Goal: Task Accomplishment & Management: Manage account settings

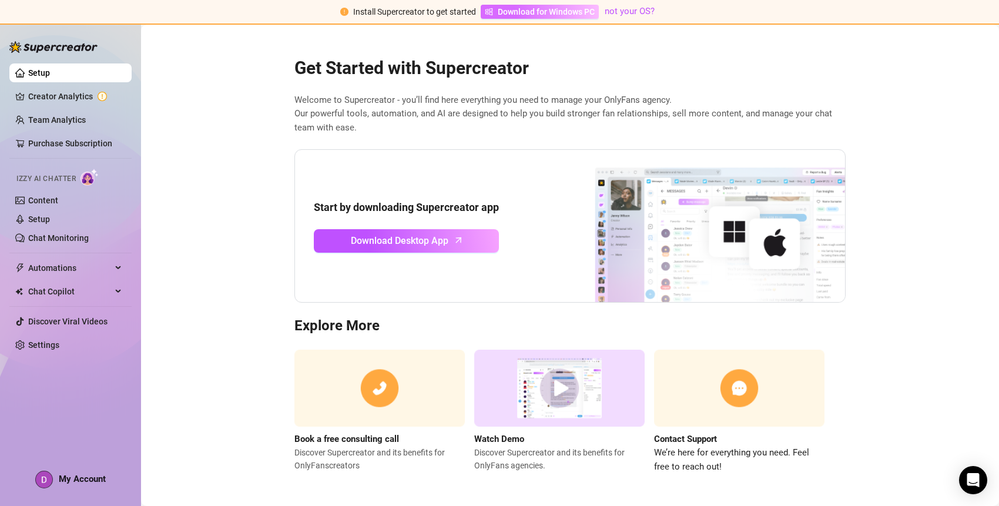
click at [546, 12] on span "Download for Windows PC" at bounding box center [546, 11] width 97 height 13
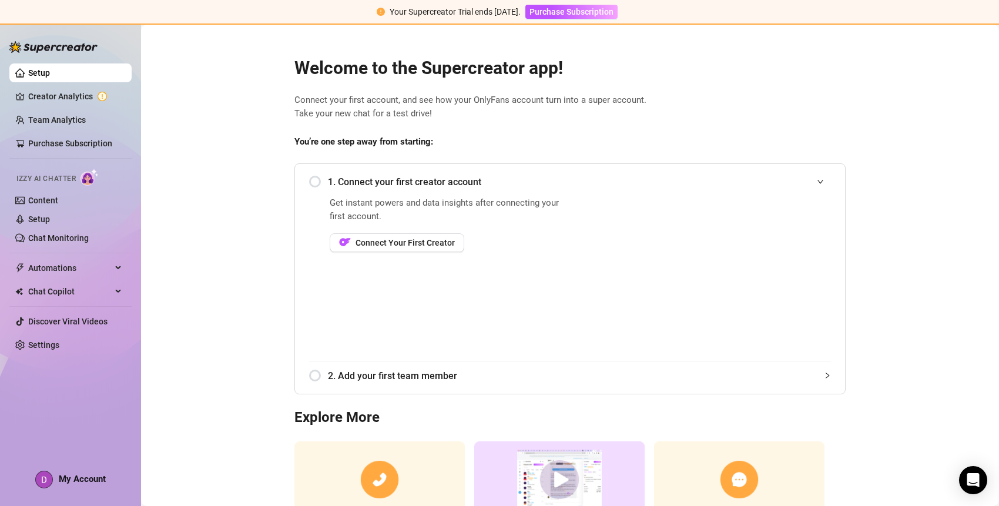
click at [311, 183] on div "1. Connect your first creator account" at bounding box center [570, 181] width 522 height 29
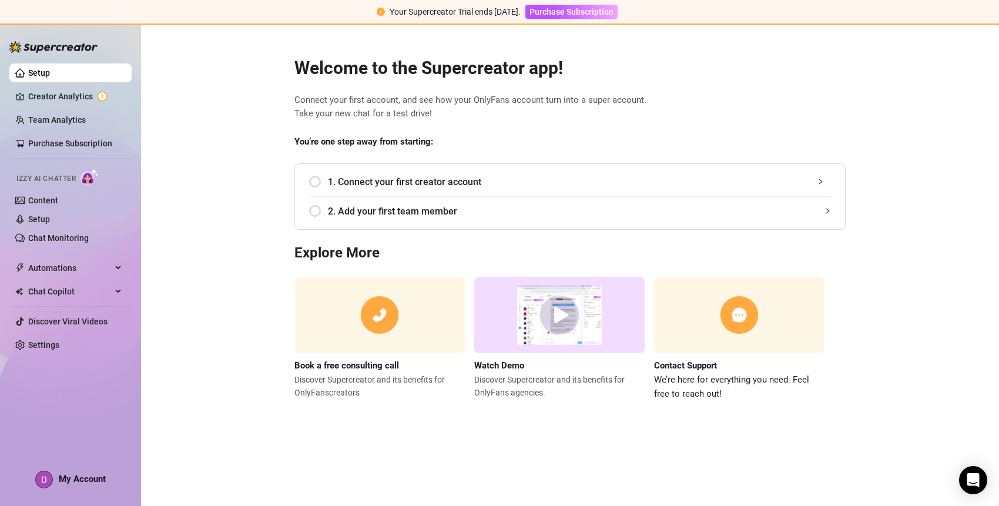
click at [404, 175] on span "1. Connect your first creator account" at bounding box center [579, 181] width 503 height 15
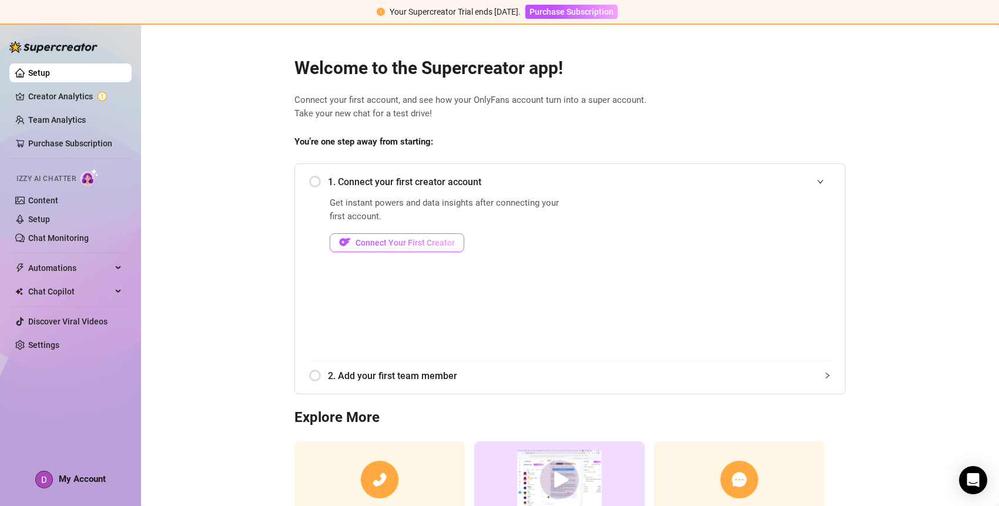
click at [420, 237] on button "Connect Your First Creator" at bounding box center [397, 242] width 135 height 19
click at [444, 241] on span "Connect Your First Creator" at bounding box center [404, 242] width 99 height 9
click at [525, 294] on div "Get instant powers and data insights after connecting your first account. Conne…" at bounding box center [448, 278] width 237 height 164
click at [63, 98] on link "Creator Analytics" at bounding box center [75, 96] width 94 height 19
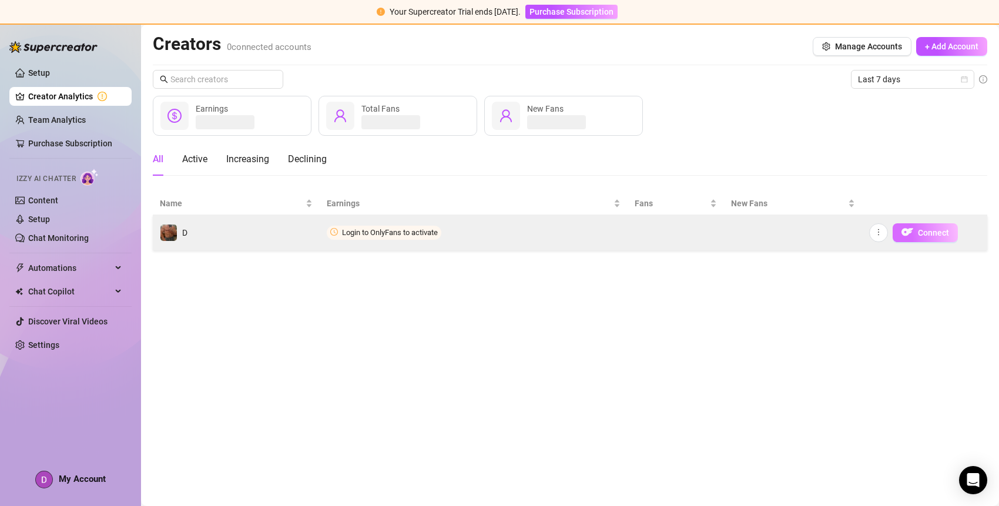
click at [912, 236] on img "button" at bounding box center [907, 232] width 12 height 12
click at [918, 233] on span "Connect" at bounding box center [933, 232] width 31 height 9
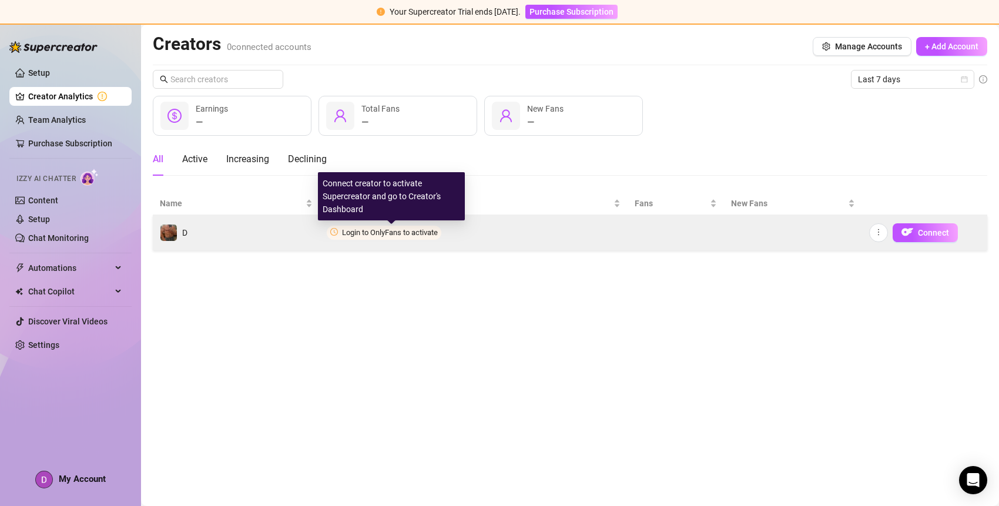
click at [417, 236] on span "Login to OnlyFans to activate" at bounding box center [390, 232] width 96 height 9
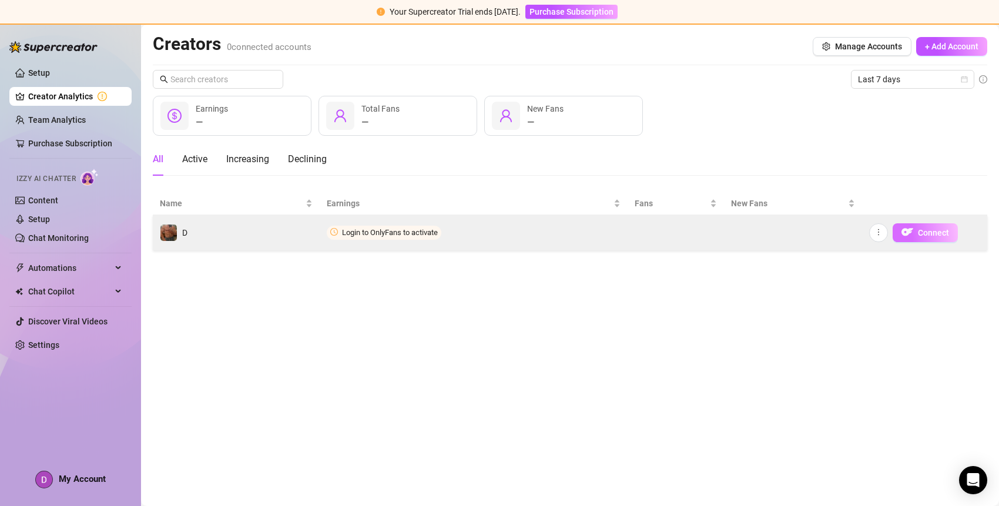
click at [936, 234] on span "Connect" at bounding box center [933, 232] width 31 height 9
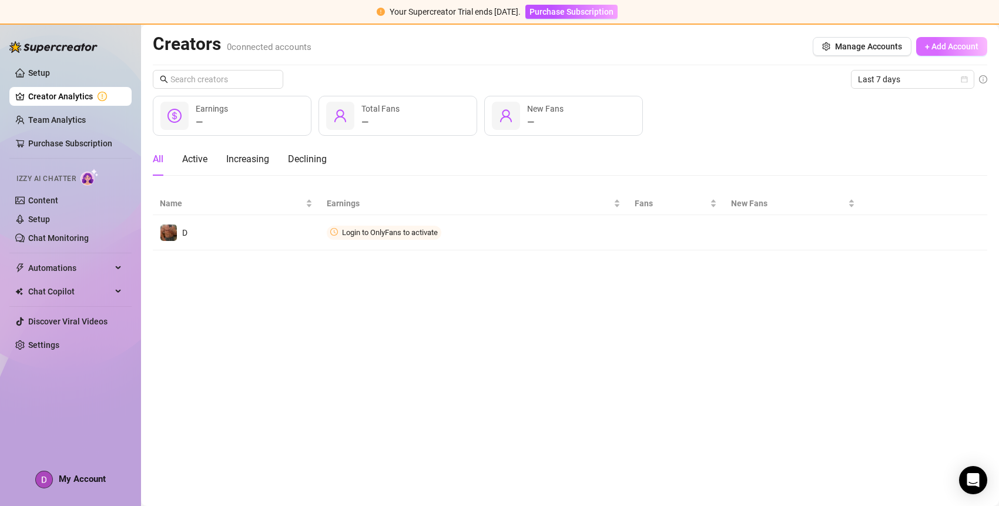
click at [960, 45] on span "+ Add Account" at bounding box center [951, 46] width 53 height 9
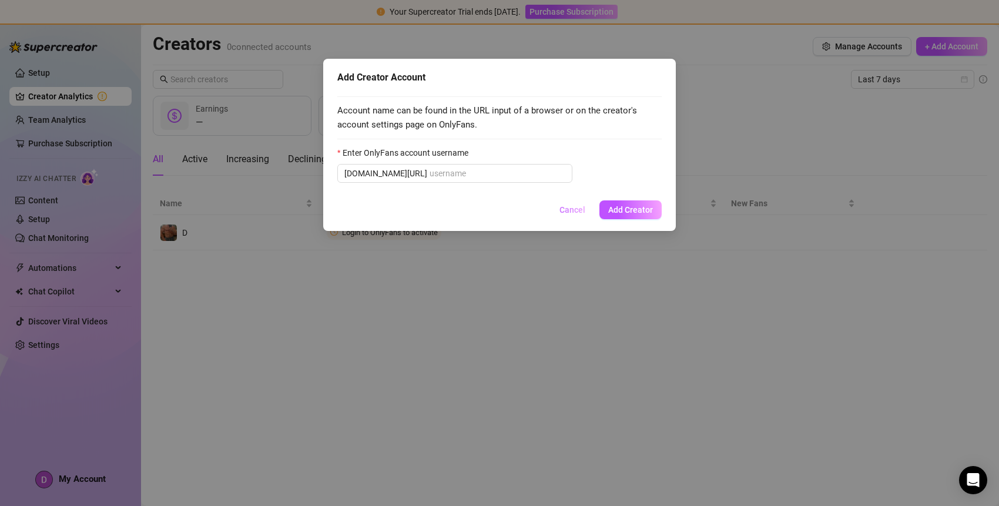
click at [584, 214] on span "Cancel" at bounding box center [572, 209] width 26 height 9
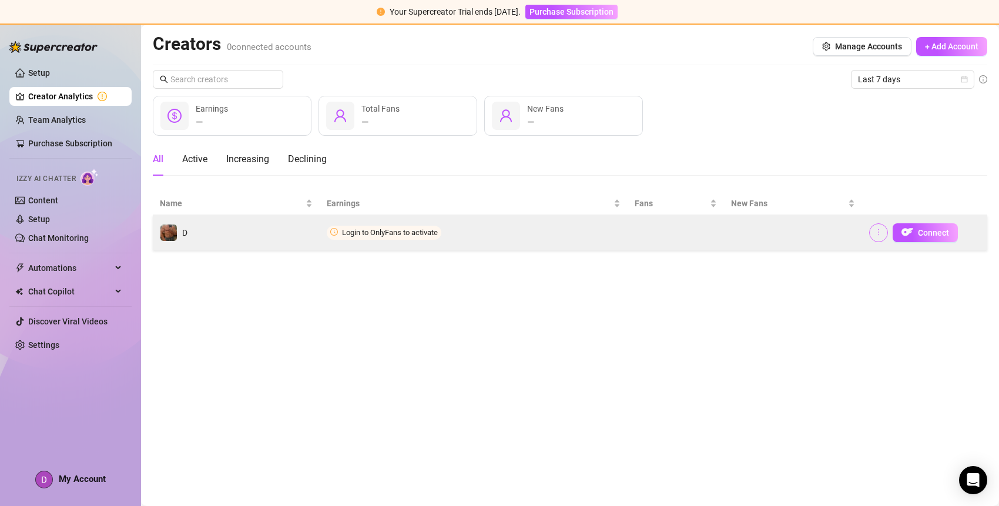
click at [879, 235] on icon "more" at bounding box center [878, 232] width 8 height 8
click at [855, 234] on td at bounding box center [793, 232] width 138 height 35
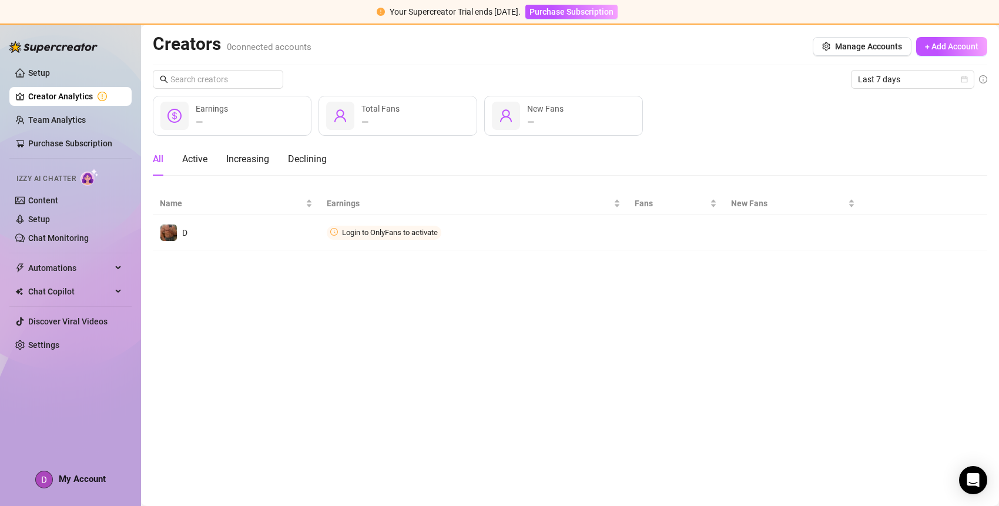
drag, startPoint x: 688, startPoint y: 238, endPoint x: 664, endPoint y: 313, distance: 78.8
click at [664, 313] on main "Creators 0 connected accounts Manage Accounts + Add Account Last 7 days — Earni…" at bounding box center [570, 265] width 858 height 481
